Goal: Information Seeking & Learning: Learn about a topic

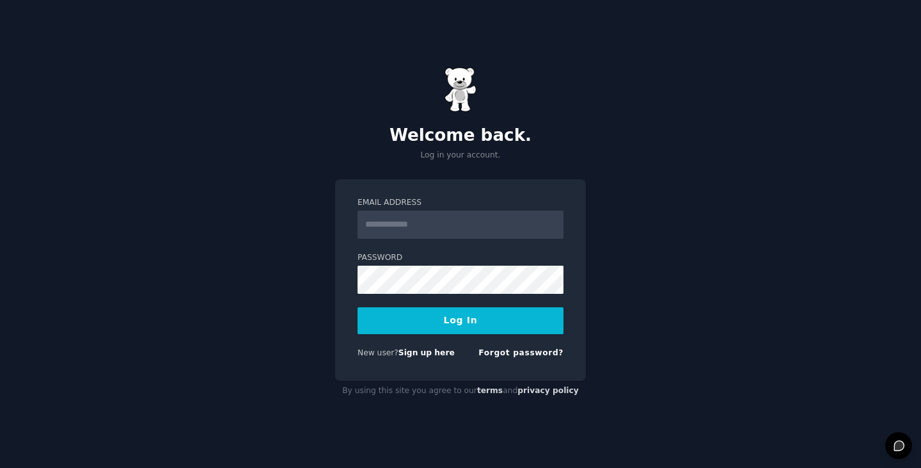
click at [463, 223] on input "Email Address" at bounding box center [461, 224] width 206 height 28
type input "**********"
click at [466, 318] on button "Log In" at bounding box center [461, 320] width 206 height 27
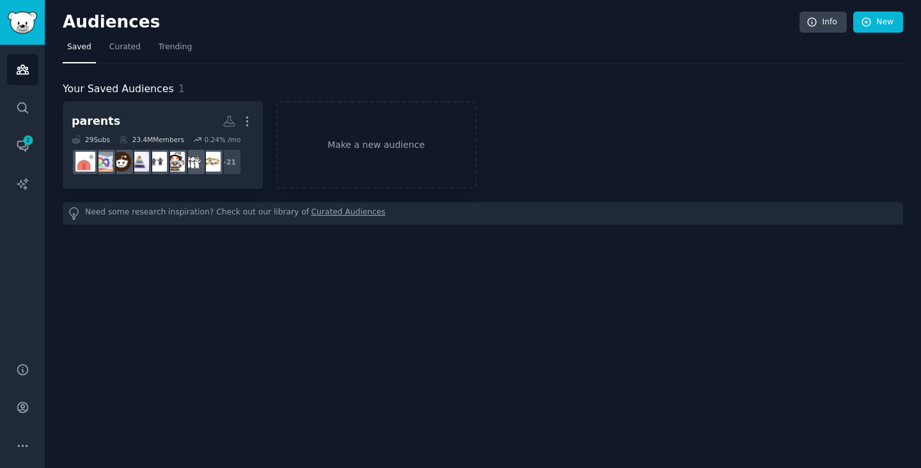
click at [139, 288] on div "Audiences Info New Saved Curated Trending Your Saved Audiences 1 parents More 2…" at bounding box center [483, 234] width 876 height 468
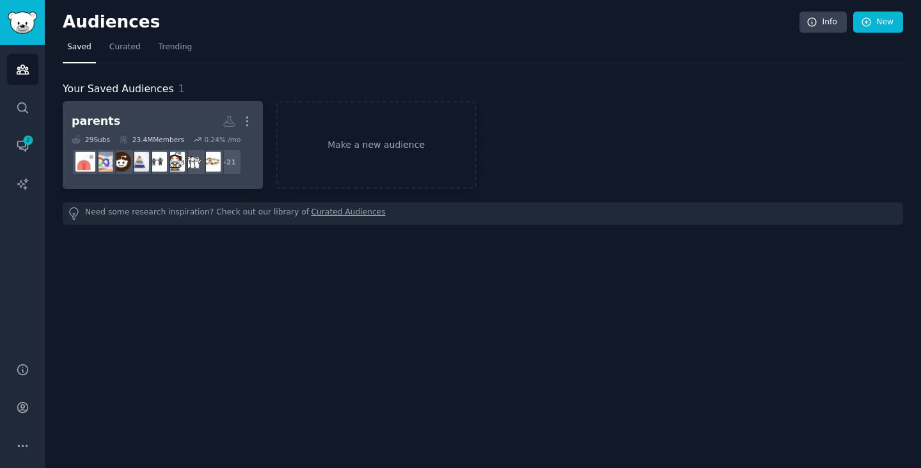
click at [153, 117] on h2 "parents More" at bounding box center [163, 121] width 182 height 22
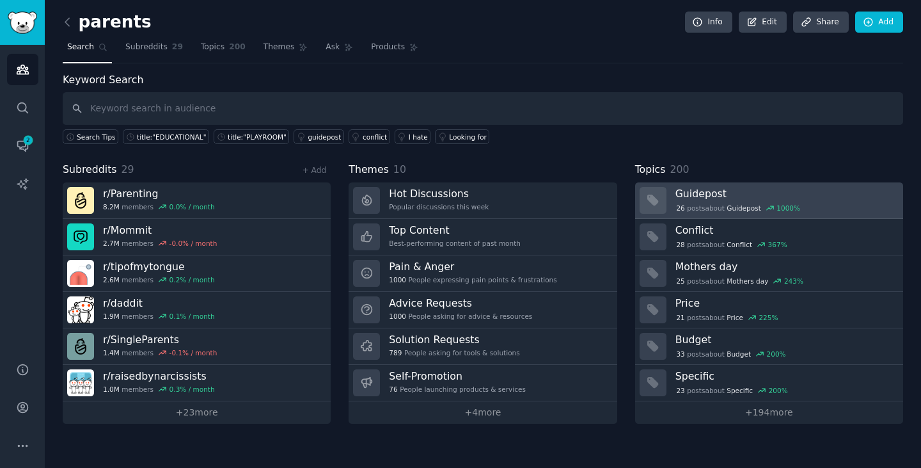
click at [819, 209] on div "26 post s about Guidepost 1000 %" at bounding box center [784, 208] width 219 height 12
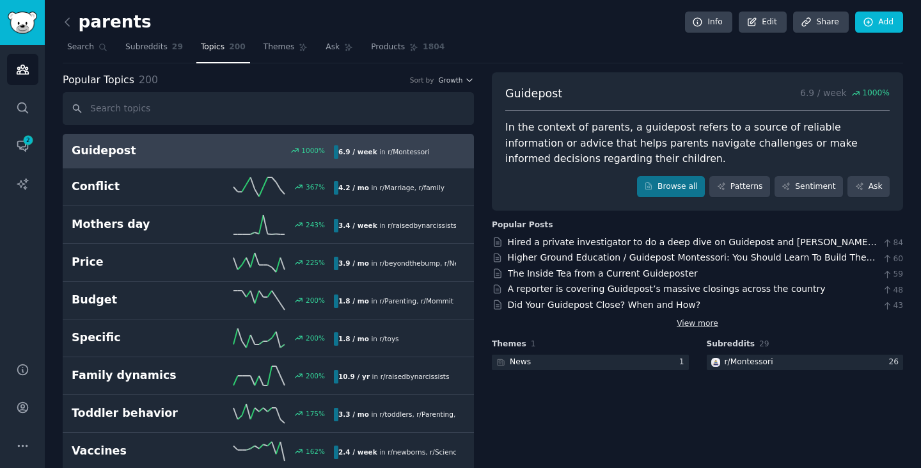
click at [706, 326] on link "View more" at bounding box center [698, 324] width 42 height 12
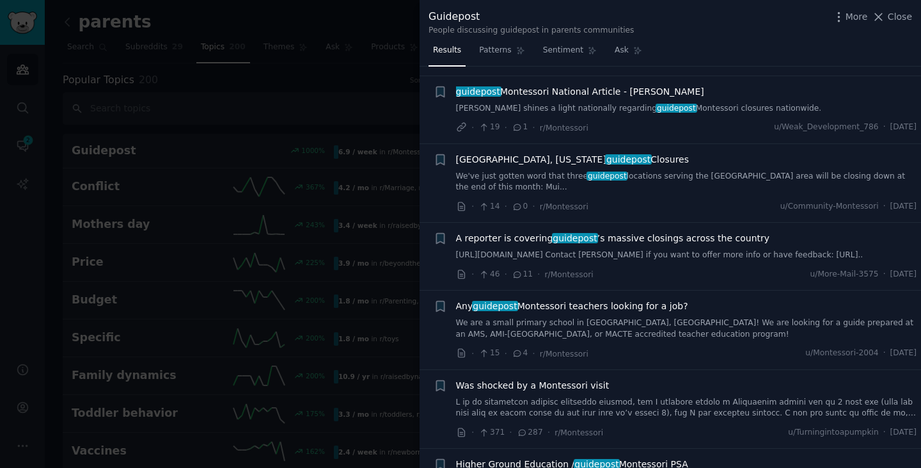
scroll to position [1983, 0]
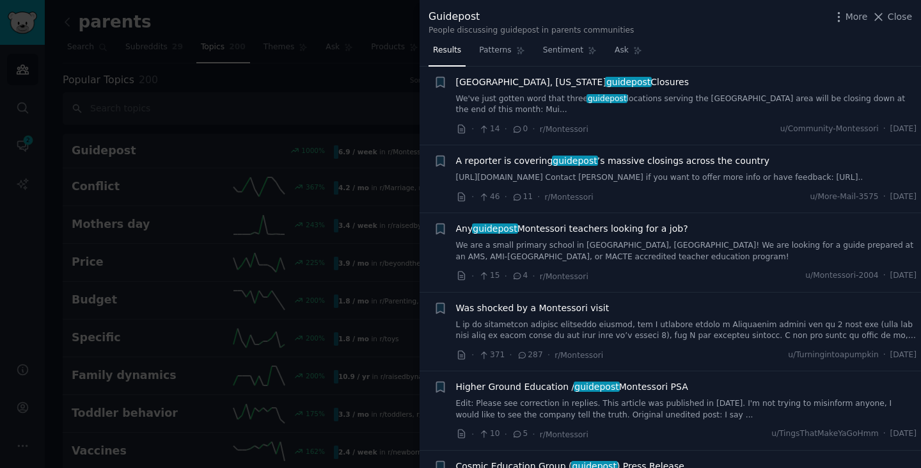
click at [670, 311] on div "Was shocked by a Montessori visit" at bounding box center [686, 307] width 461 height 13
click at [559, 308] on span "Was shocked by a Montessori visit" at bounding box center [532, 307] width 153 height 13
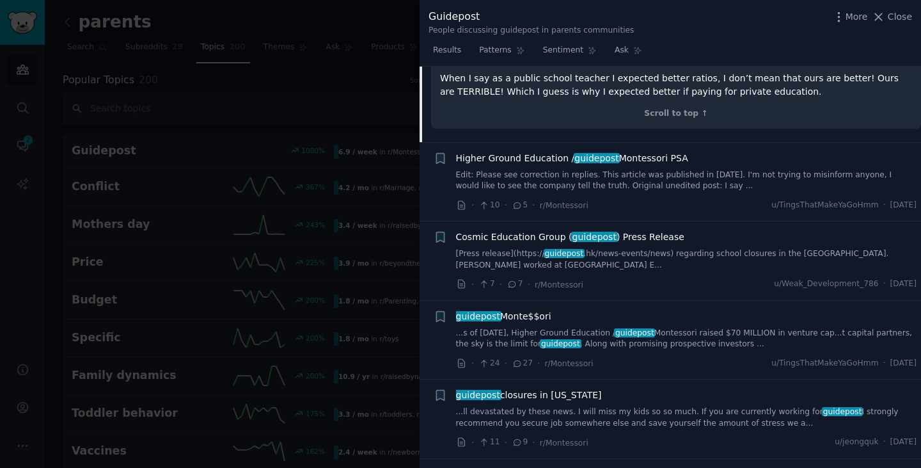
scroll to position [2910, 0]
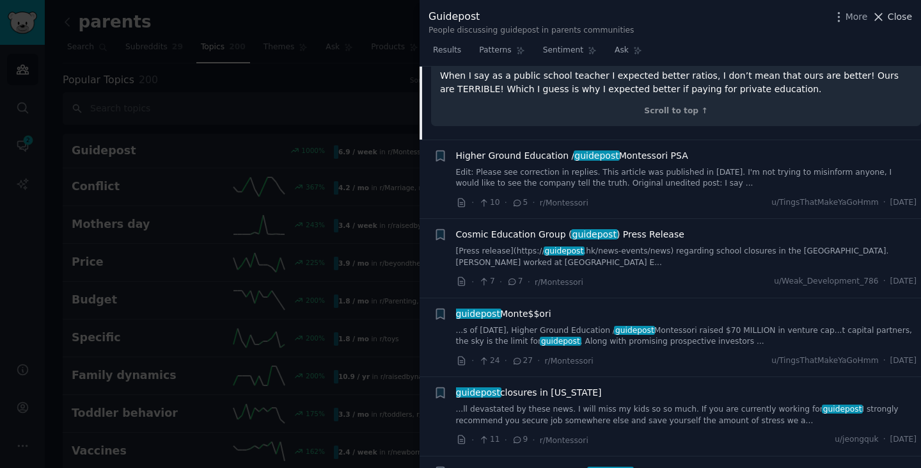
click at [890, 19] on span "Close" at bounding box center [900, 16] width 24 height 13
